Goal: Navigation & Orientation: Find specific page/section

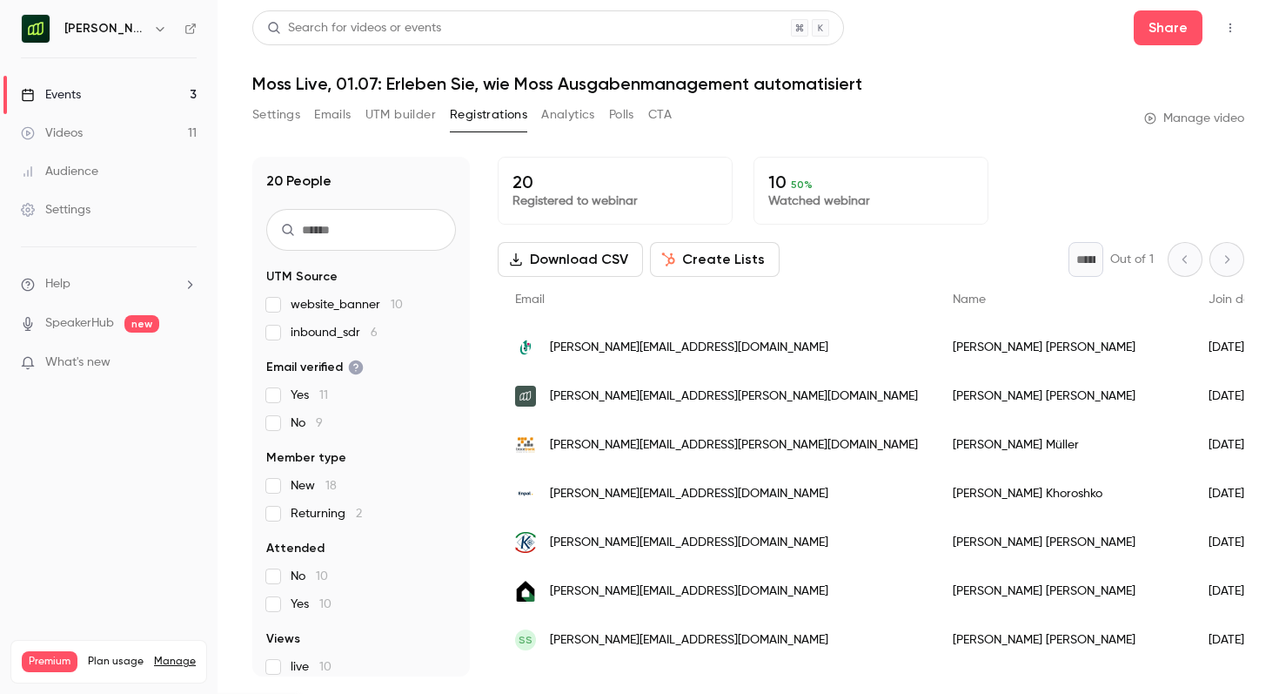
click at [117, 86] on link "Events 3" at bounding box center [109, 95] width 218 height 38
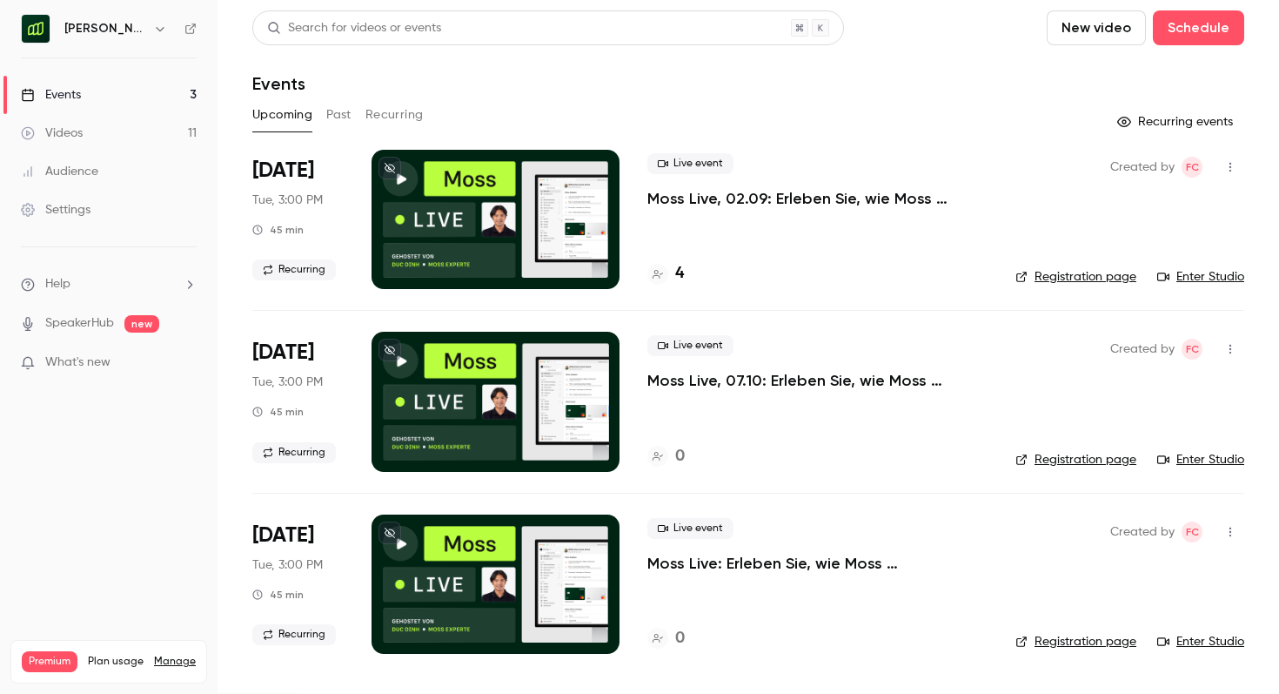
click at [146, 31] on div "[PERSON_NAME] [GEOGRAPHIC_DATA]" at bounding box center [117, 28] width 106 height 21
click at [155, 31] on icon "button" at bounding box center [160, 29] width 14 height 14
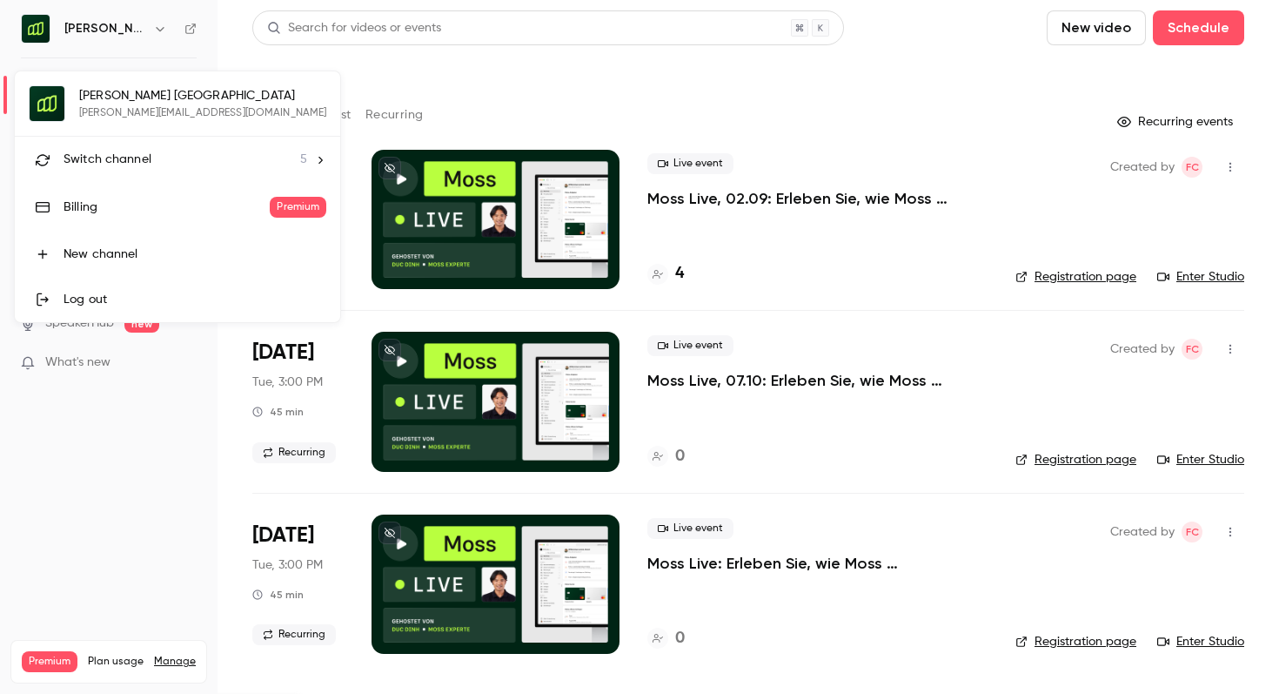
click at [155, 150] on li "Switch channel 5" at bounding box center [177, 160] width 325 height 46
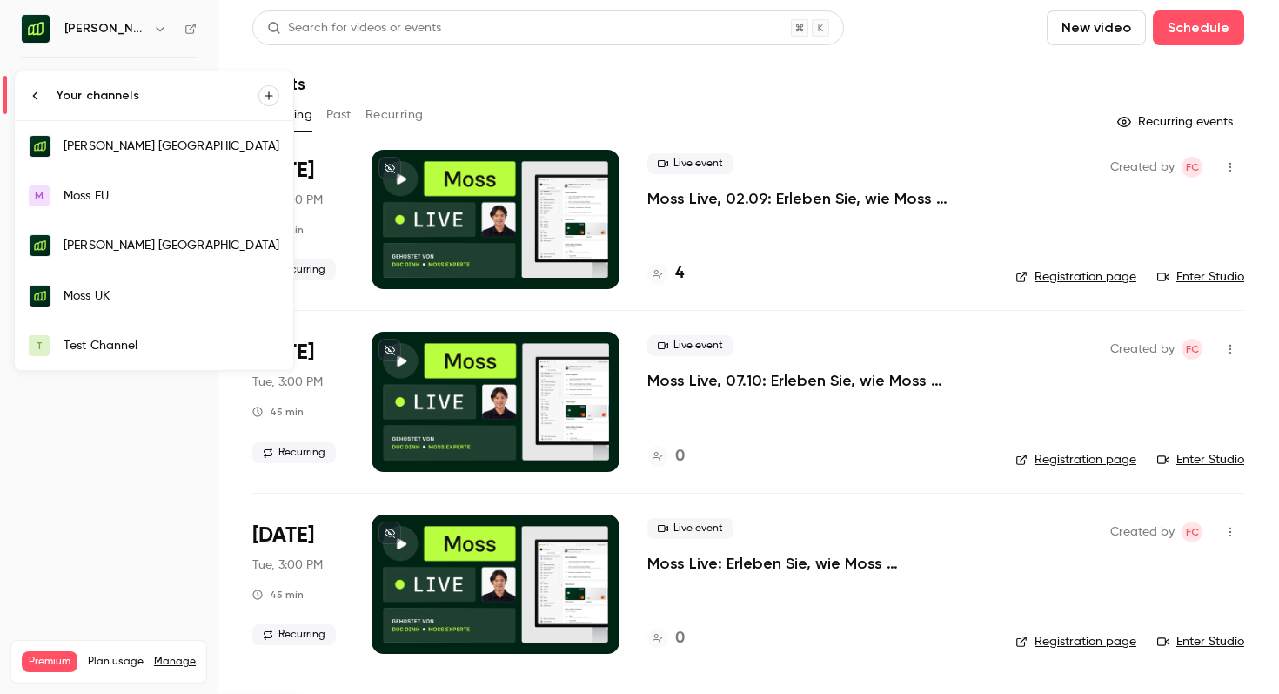
click at [147, 236] on link "[PERSON_NAME] [GEOGRAPHIC_DATA]" at bounding box center [154, 245] width 278 height 50
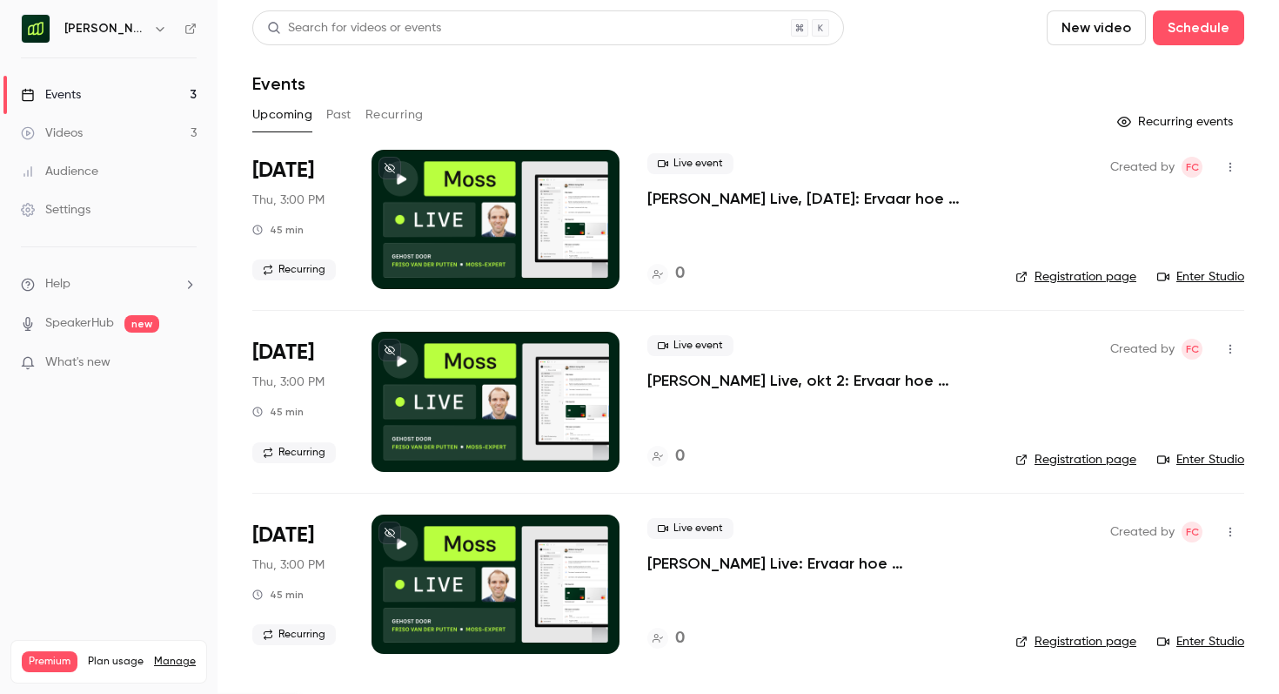
click at [142, 30] on h6 "[PERSON_NAME] [GEOGRAPHIC_DATA]" at bounding box center [105, 28] width 82 height 17
click at [151, 30] on button "button" at bounding box center [160, 28] width 21 height 21
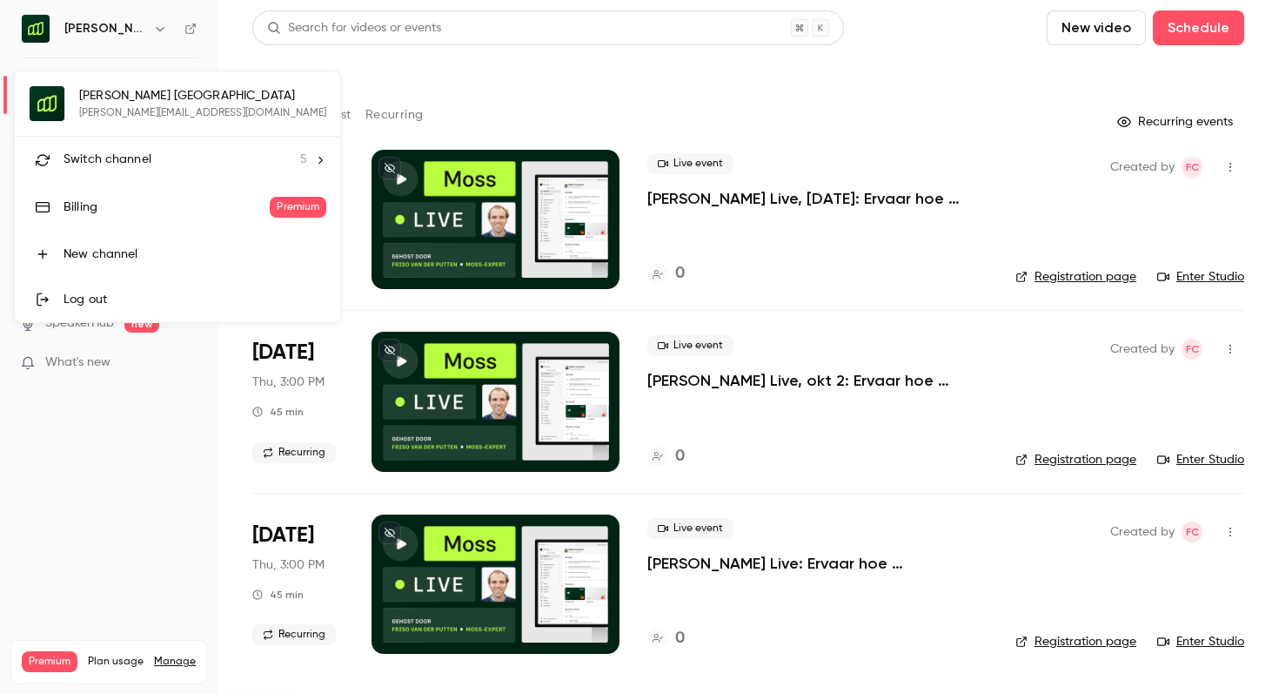
click at [136, 170] on li "Switch channel 5" at bounding box center [177, 160] width 325 height 46
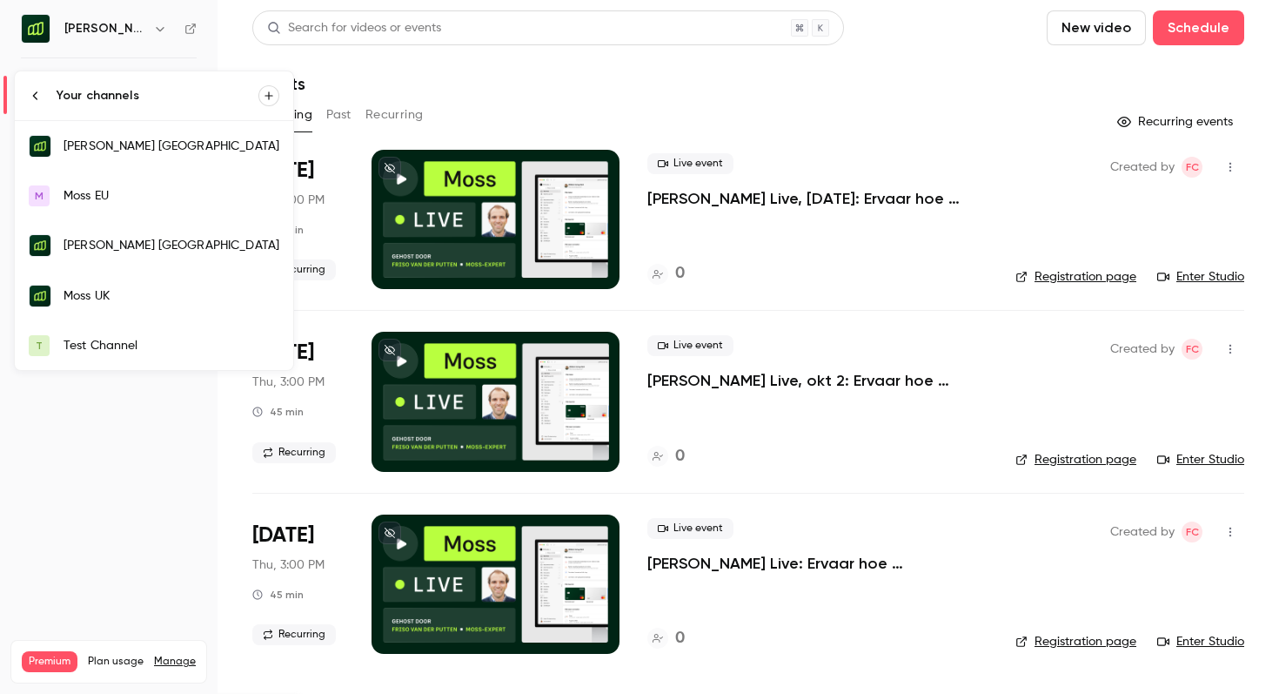
click at [126, 310] on link "Moss UK" at bounding box center [154, 296] width 278 height 50
